Goal: Check status: Check status

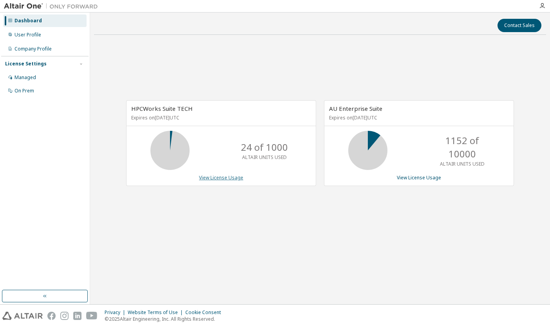
click at [206, 175] on link "View License Usage" at bounding box center [221, 177] width 44 height 7
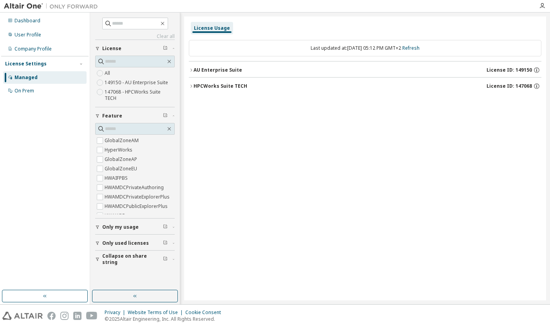
click at [193, 70] on icon "button" at bounding box center [191, 70] width 5 height 5
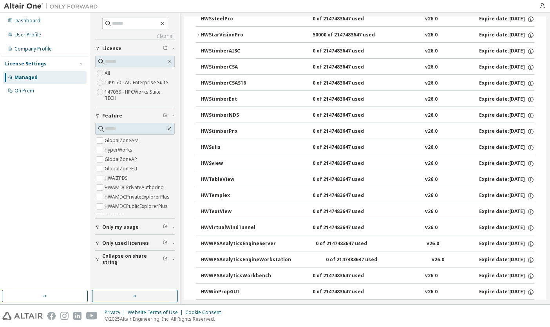
scroll to position [5174, 0]
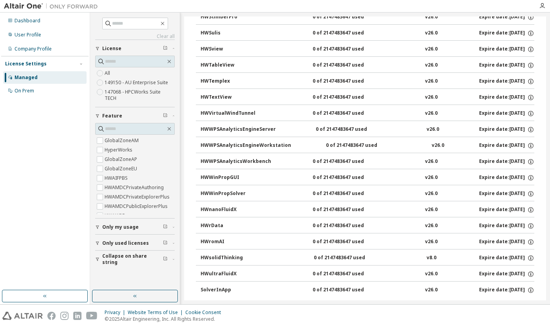
click at [190, 307] on icon "button" at bounding box center [191, 309] width 5 height 5
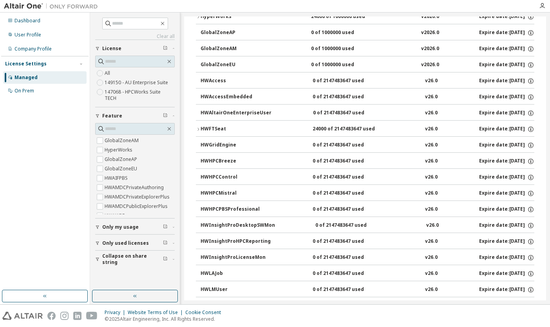
scroll to position [5365, 0]
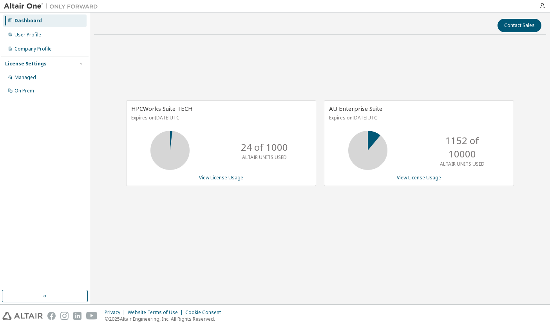
click at [426, 181] on div "AU Enterprise Suite Expires on [DATE] UTC 1152 of 10000 ALTAIR UNITS USED View …" at bounding box center [419, 143] width 190 height 86
click at [423, 180] on link "View License Usage" at bounding box center [419, 177] width 44 height 7
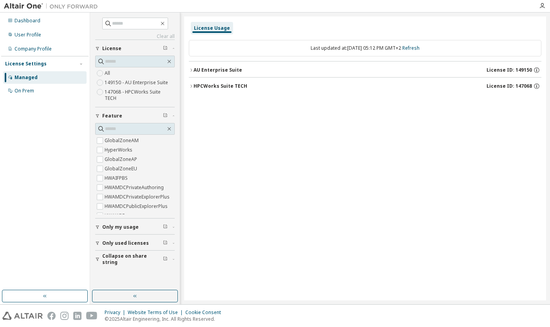
click at [192, 69] on icon "button" at bounding box center [191, 70] width 5 height 5
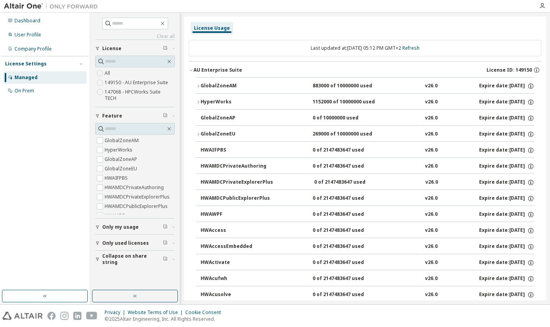
click at [192, 69] on icon "button" at bounding box center [191, 70] width 5 height 5
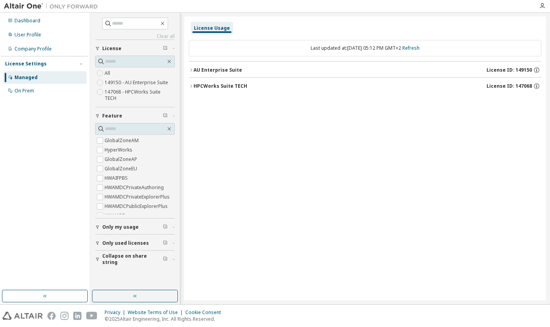
click at [191, 86] on icon "button" at bounding box center [191, 86] width 5 height 5
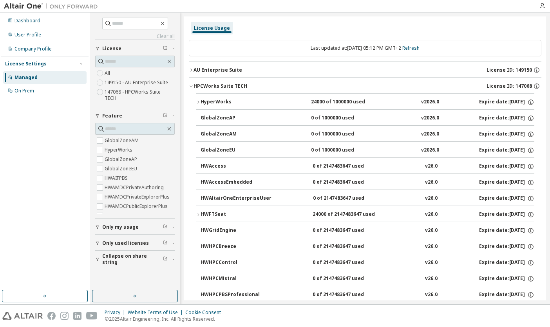
click at [191, 86] on icon "button" at bounding box center [191, 86] width 5 height 5
